Goal: Information Seeking & Learning: Learn about a topic

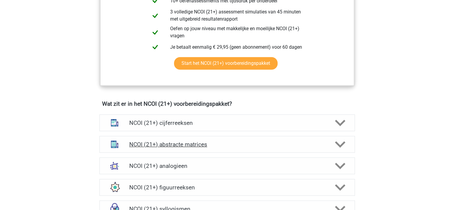
scroll to position [398, 0]
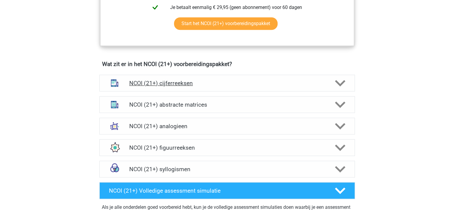
click at [335, 82] on icon at bounding box center [340, 83] width 10 height 10
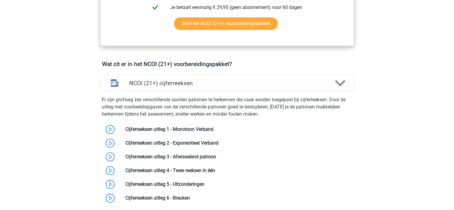
drag, startPoint x: 173, startPoint y: 81, endPoint x: 77, endPoint y: 79, distance: 96.4
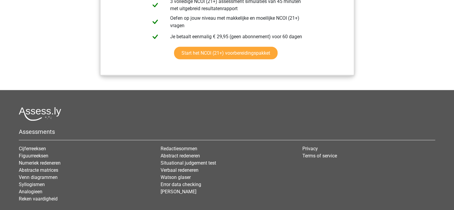
scroll to position [1153, 0]
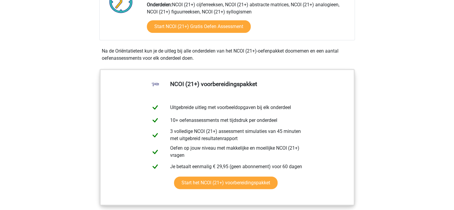
scroll to position [437, 0]
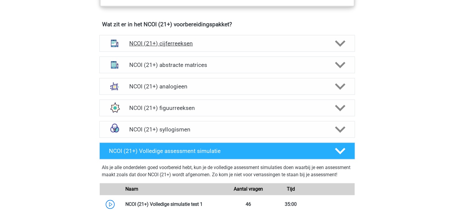
click at [179, 41] on h4 "NCOI (21+) cijferreeksen" at bounding box center [226, 43] width 195 height 7
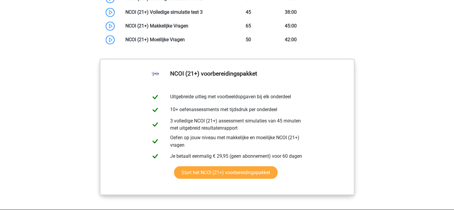
scroll to position [1114, 0]
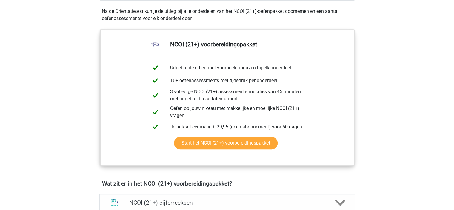
scroll to position [358, 0]
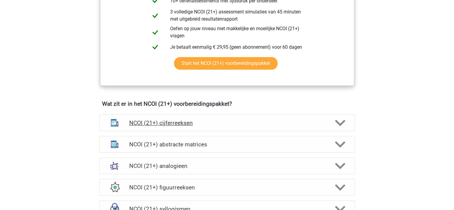
click at [245, 123] on h4 "NCOI (21+) cijferreeksen" at bounding box center [226, 122] width 195 height 7
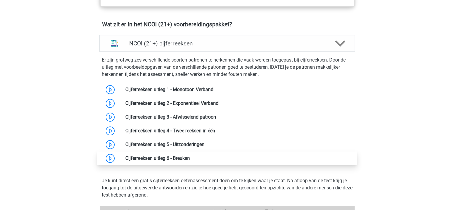
scroll to position [517, 0]
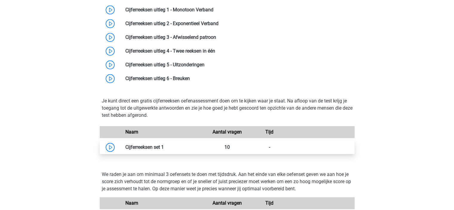
click at [164, 146] on link at bounding box center [164, 147] width 0 height 6
